Goal: Information Seeking & Learning: Learn about a topic

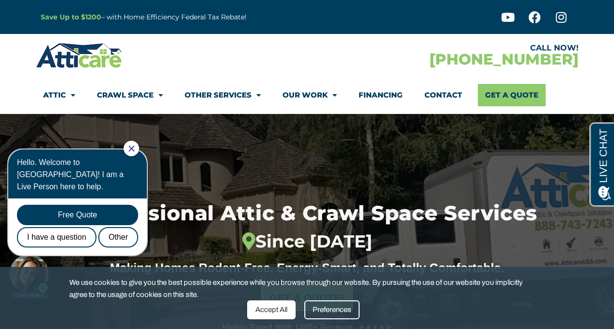
click at [143, 155] on div "Hello. Welcome to [GEOGRAPHIC_DATA]! I am a Live Person here to help." at bounding box center [77, 173] width 139 height 49
click at [135, 151] on icon "Close Chat" at bounding box center [131, 148] width 6 height 6
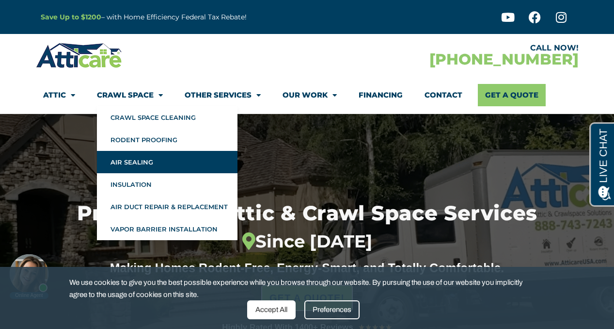
click at [137, 164] on link "Air Sealing" at bounding box center [167, 162] width 141 height 22
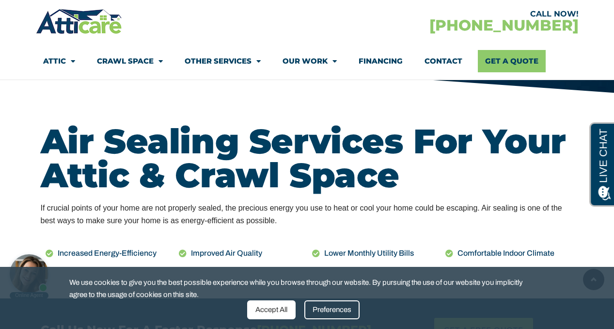
scroll to position [419, 0]
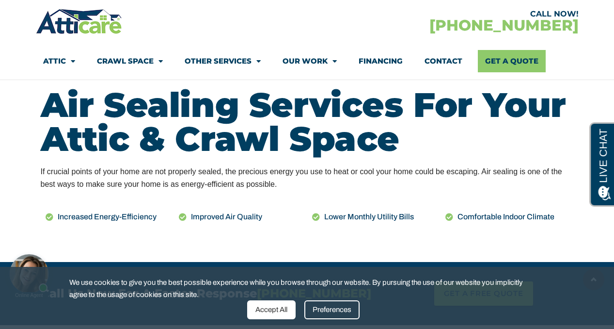
click at [276, 309] on div "Accept All" at bounding box center [271, 309] width 48 height 19
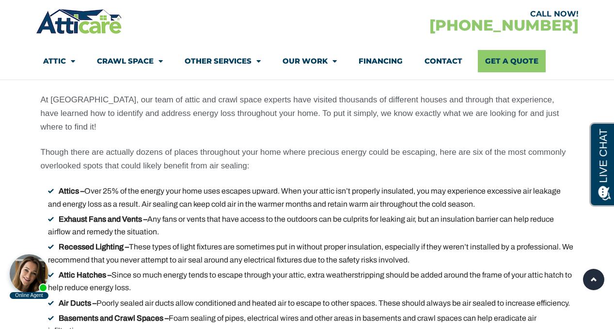
scroll to position [2195, 0]
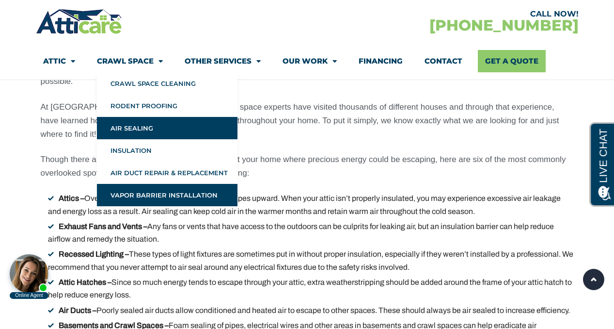
click at [141, 190] on link "Vapor Barrier Installation" at bounding box center [167, 195] width 141 height 22
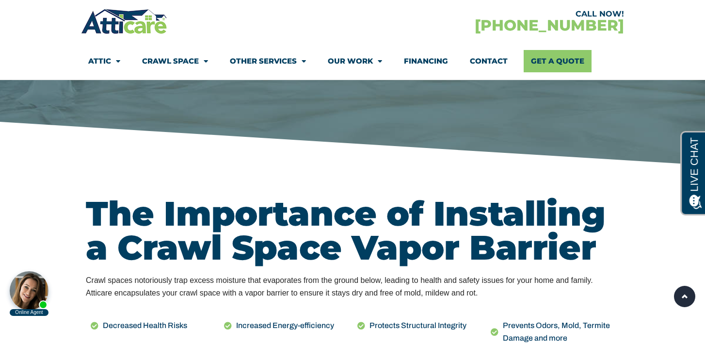
scroll to position [254, 0]
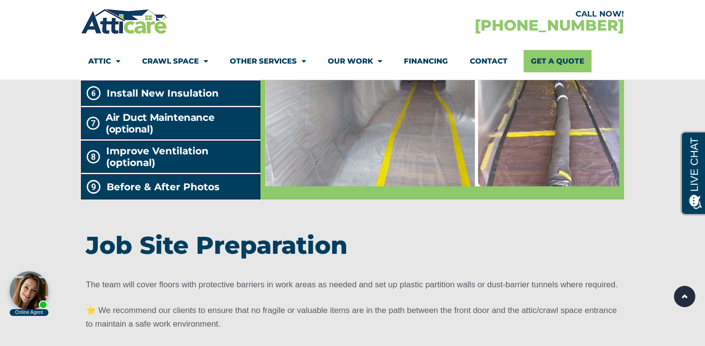
scroll to position [1772, 0]
